Goal: Information Seeking & Learning: Learn about a topic

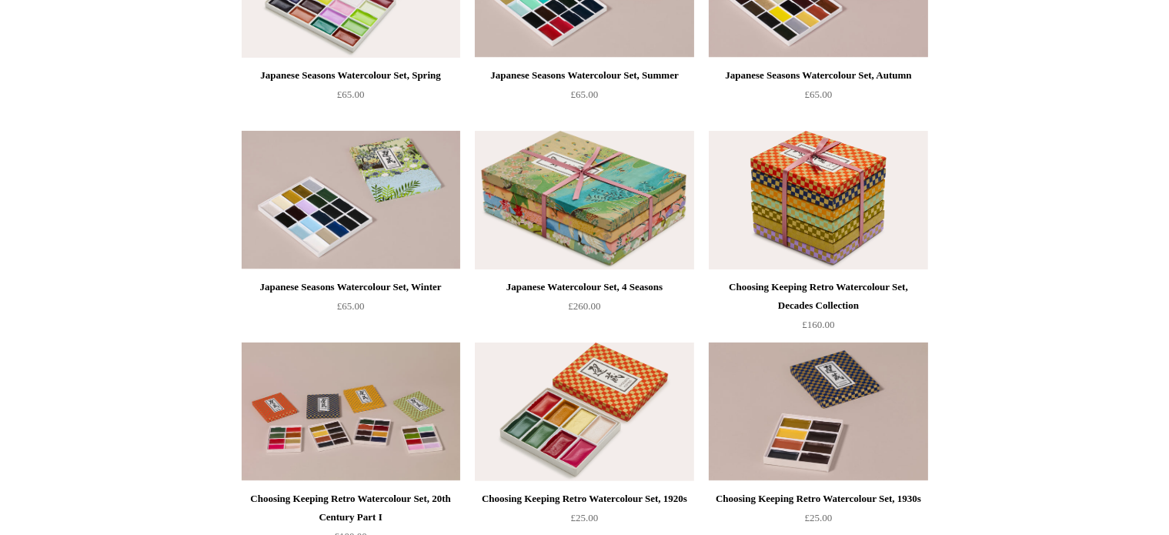
scroll to position [308, 0]
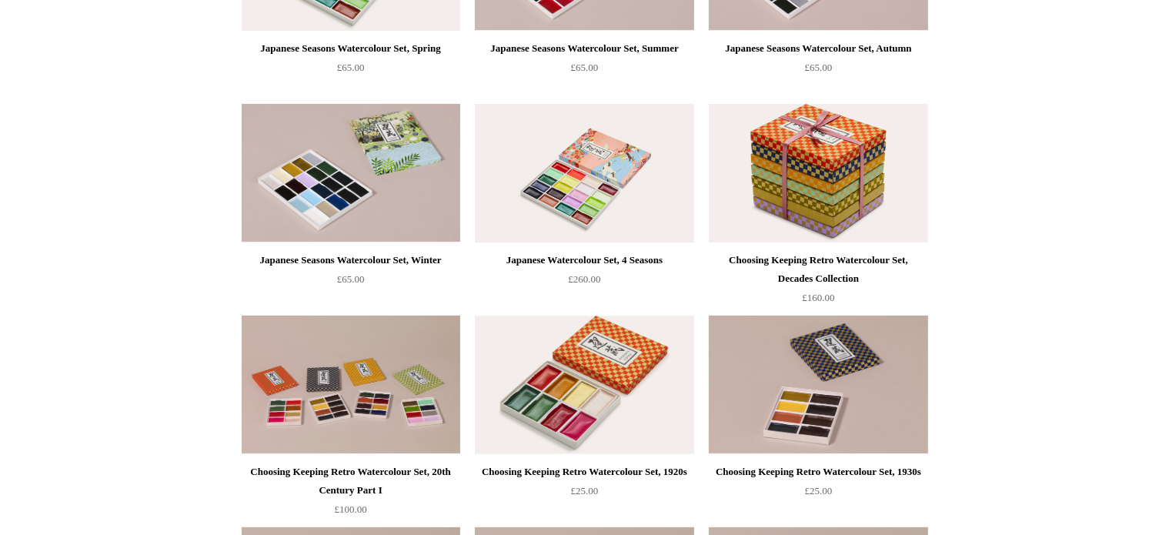
click at [597, 196] on img at bounding box center [584, 173] width 219 height 139
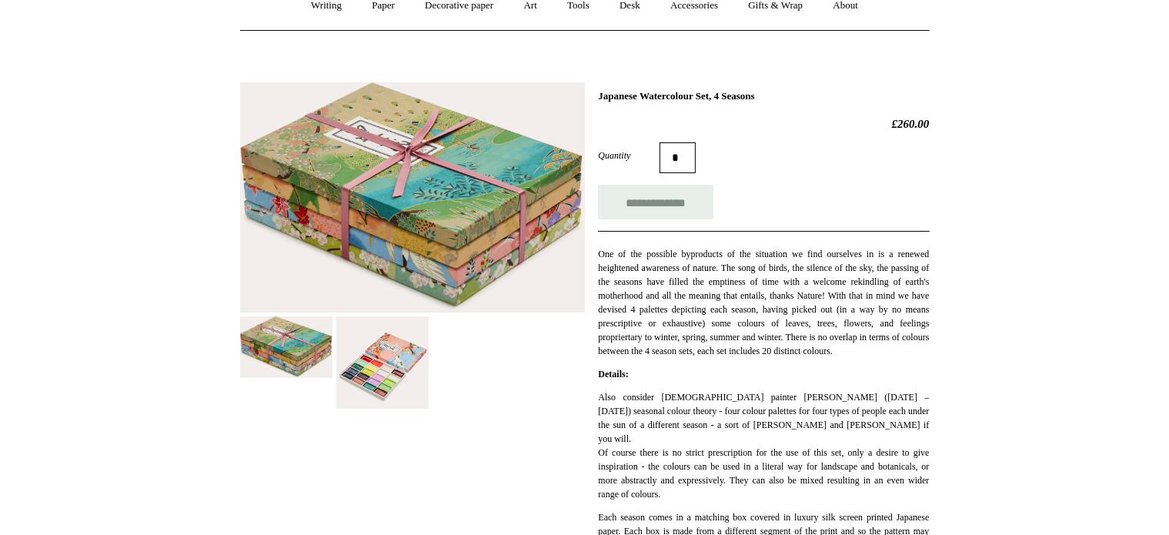
scroll to position [231, 0]
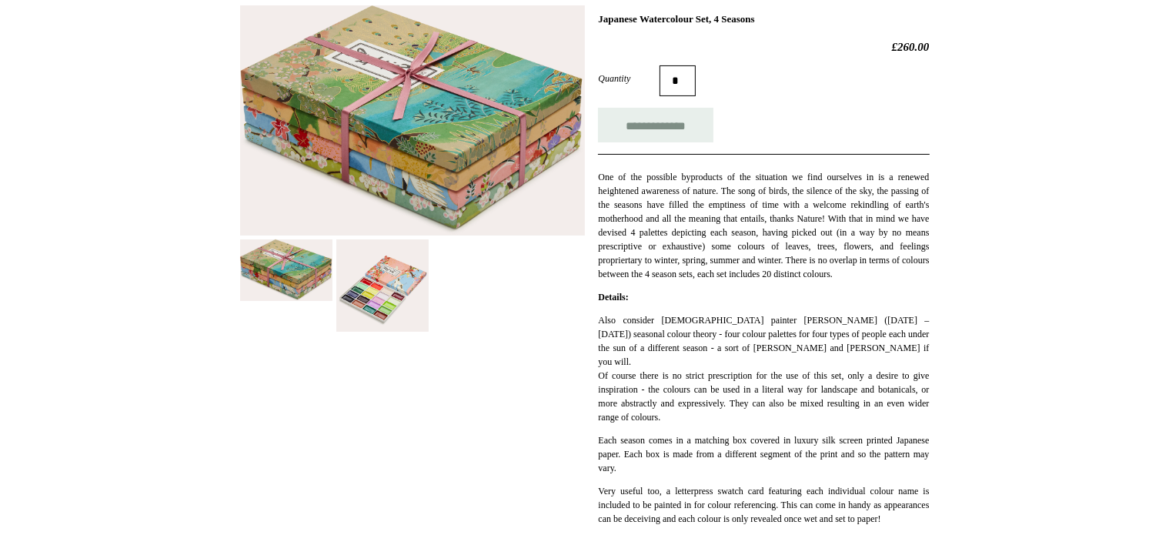
click at [391, 286] on img at bounding box center [382, 285] width 92 height 92
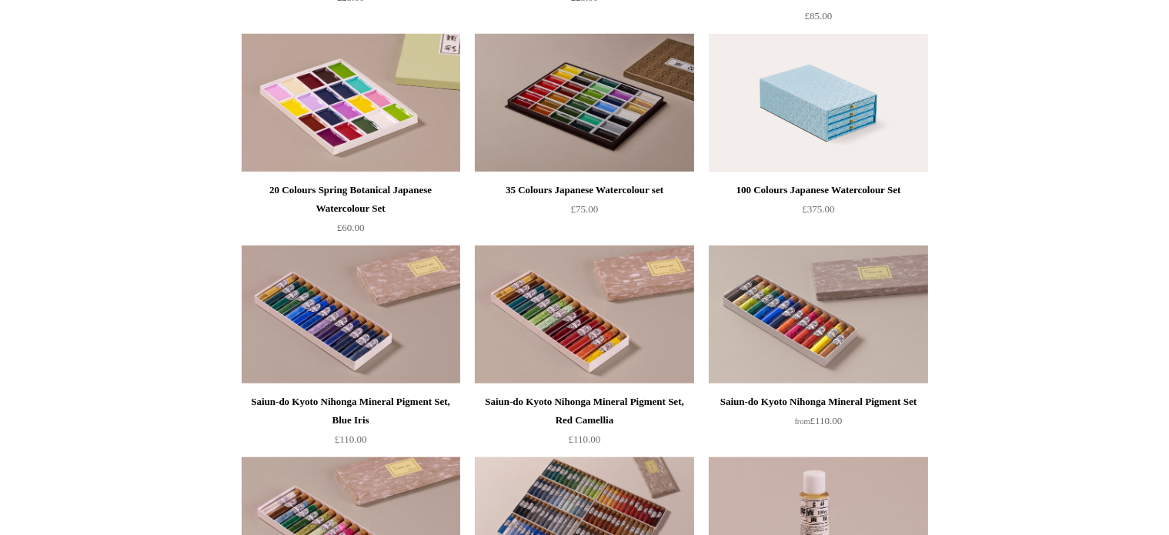
scroll to position [1231, 0]
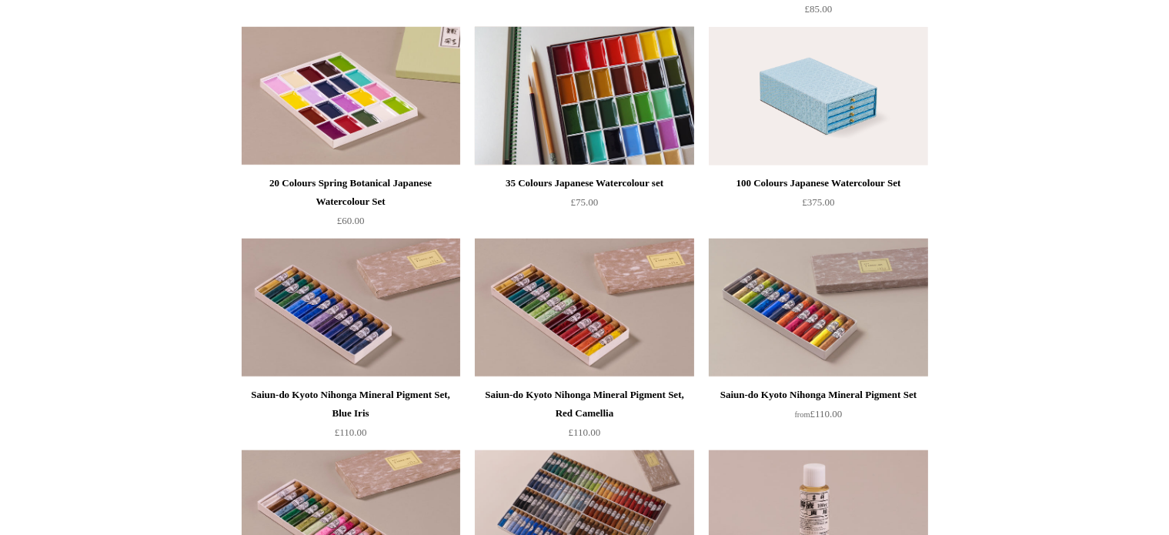
click at [586, 142] on img at bounding box center [584, 96] width 219 height 139
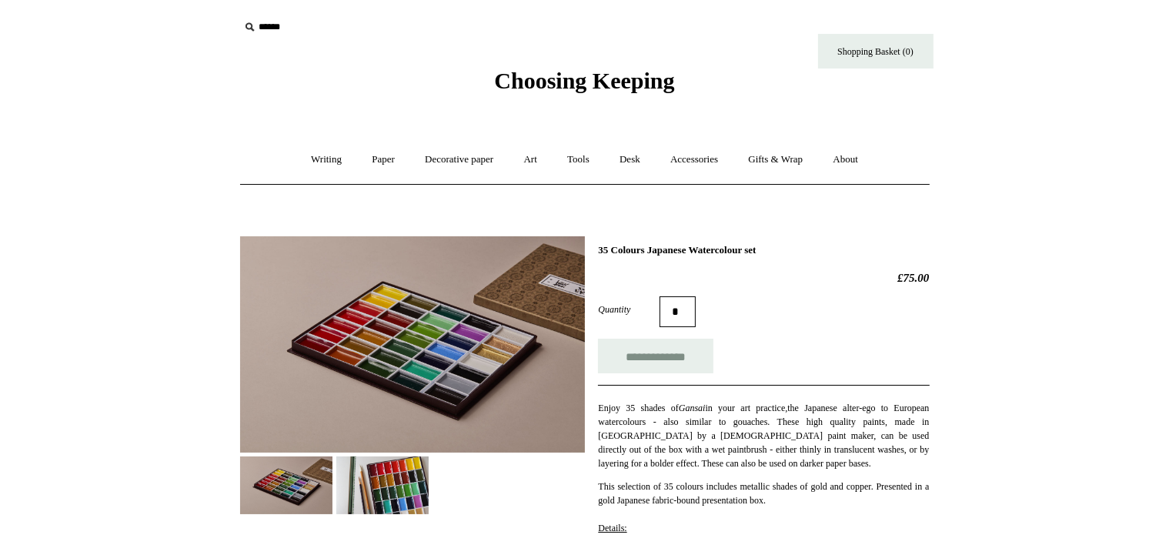
click at [464, 384] on img at bounding box center [412, 344] width 345 height 216
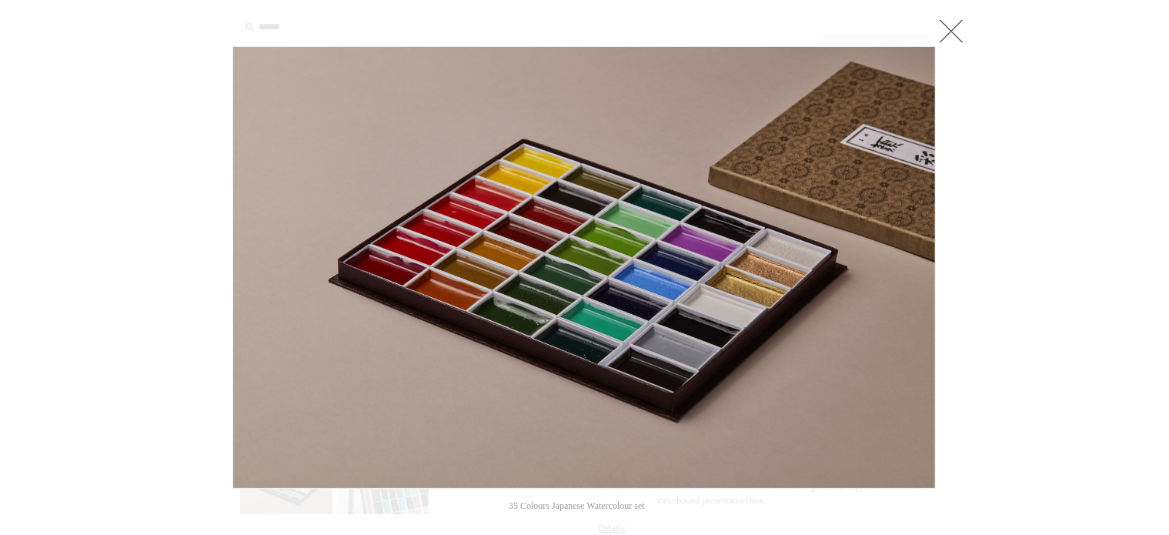
click at [949, 30] on link at bounding box center [951, 30] width 31 height 31
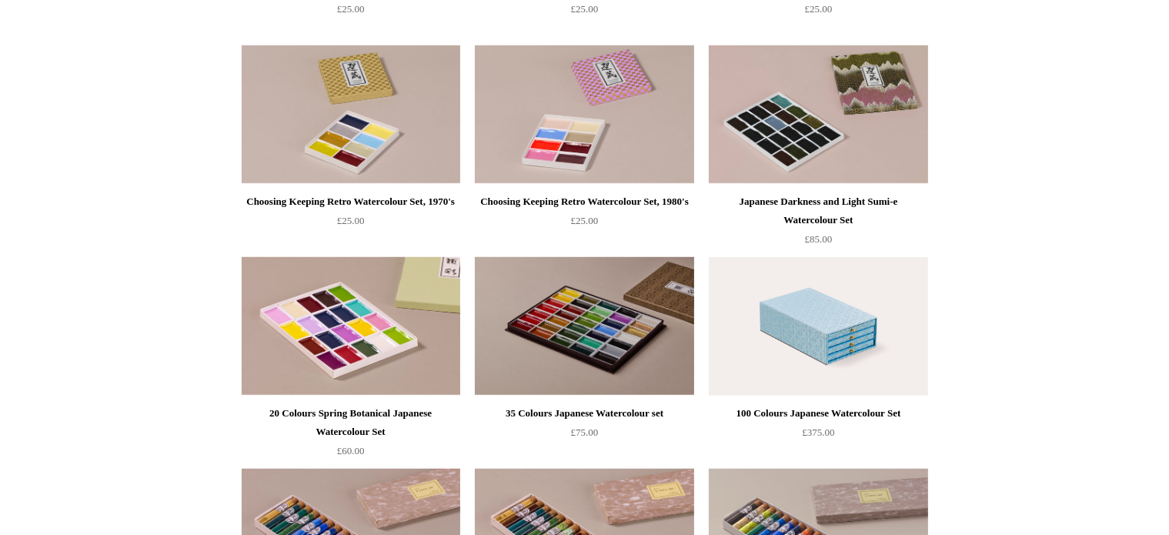
scroll to position [1001, 0]
click at [777, 338] on img at bounding box center [818, 327] width 219 height 139
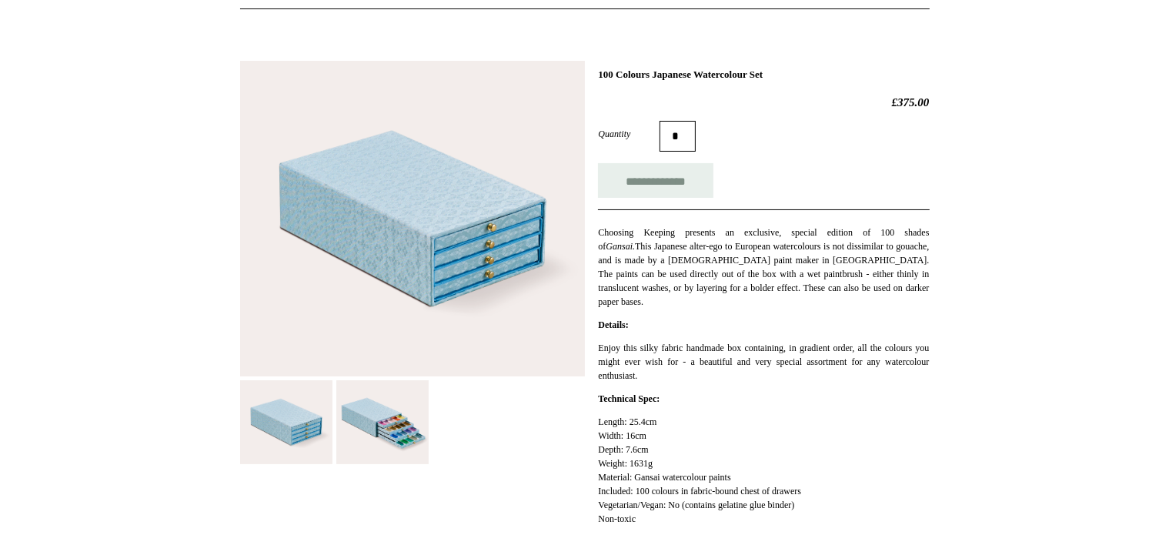
scroll to position [231, 0]
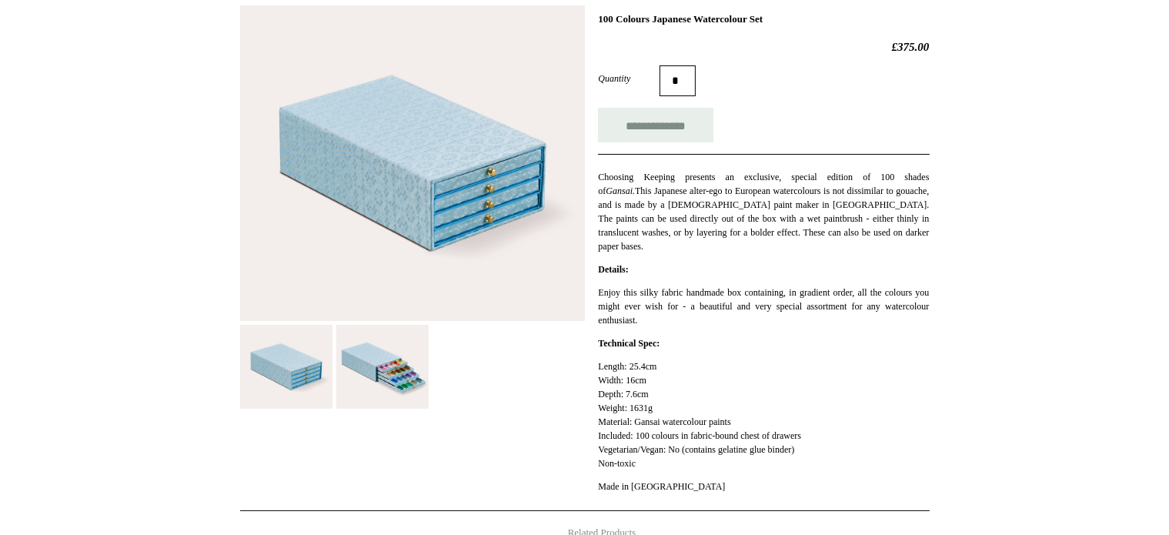
click at [394, 381] on img at bounding box center [382, 367] width 92 height 85
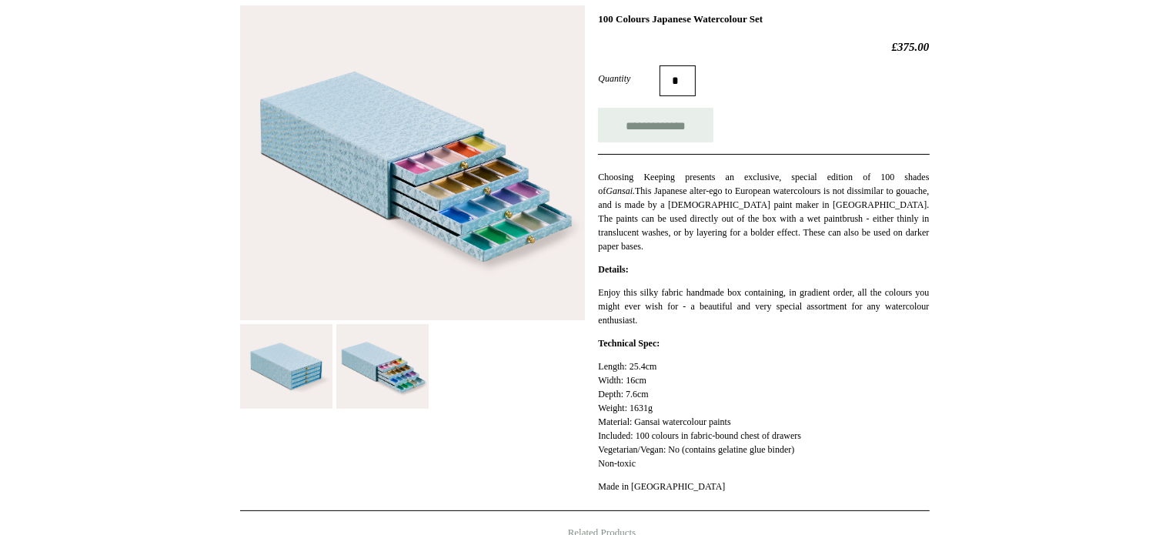
click at [483, 246] on img at bounding box center [412, 163] width 345 height 316
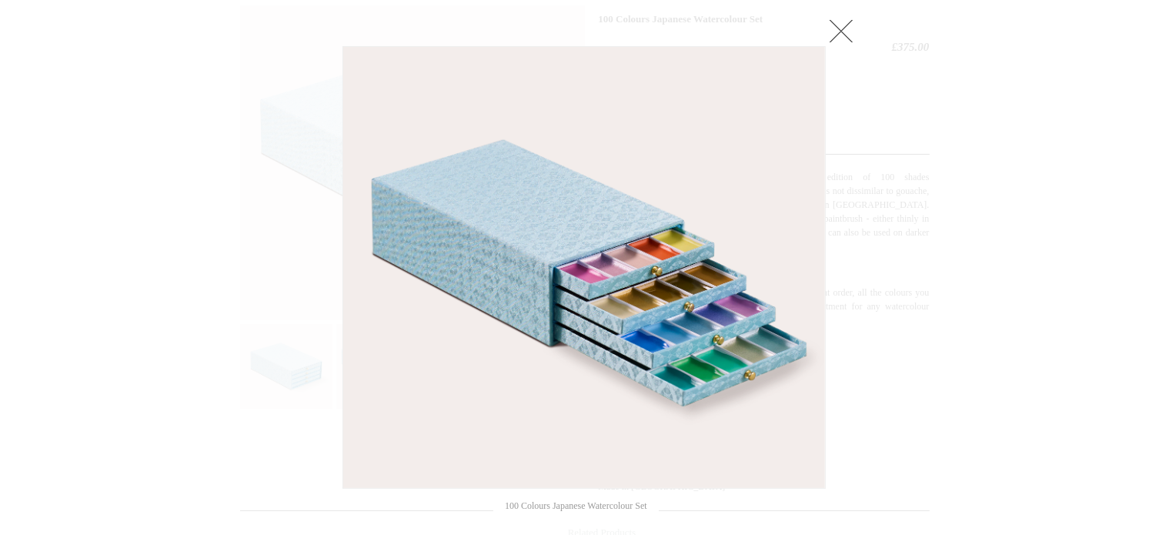
click at [840, 30] on link at bounding box center [841, 30] width 31 height 31
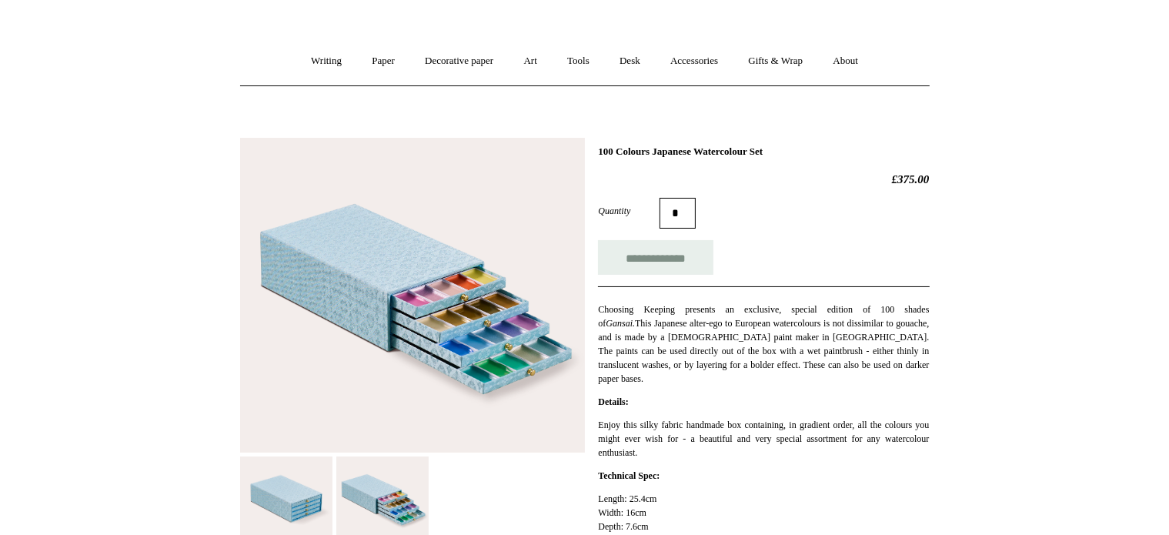
scroll to position [77, 0]
